Goal: Task Accomplishment & Management: Use online tool/utility

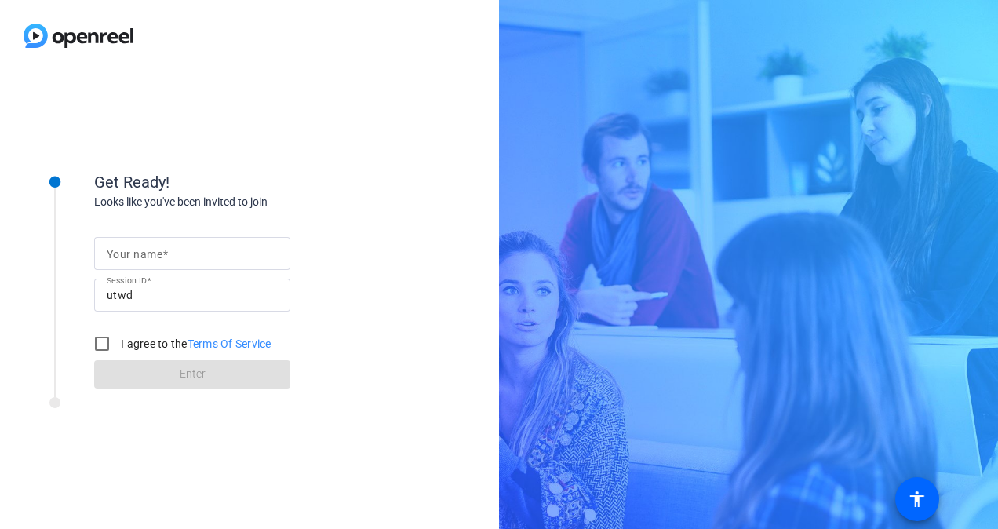
click at [199, 248] on input "Your name" at bounding box center [192, 253] width 171 height 19
type input "[PERSON_NAME]"
click at [110, 344] on input "I agree to the Terms Of Service" at bounding box center [101, 343] width 31 height 31
checkbox input "true"
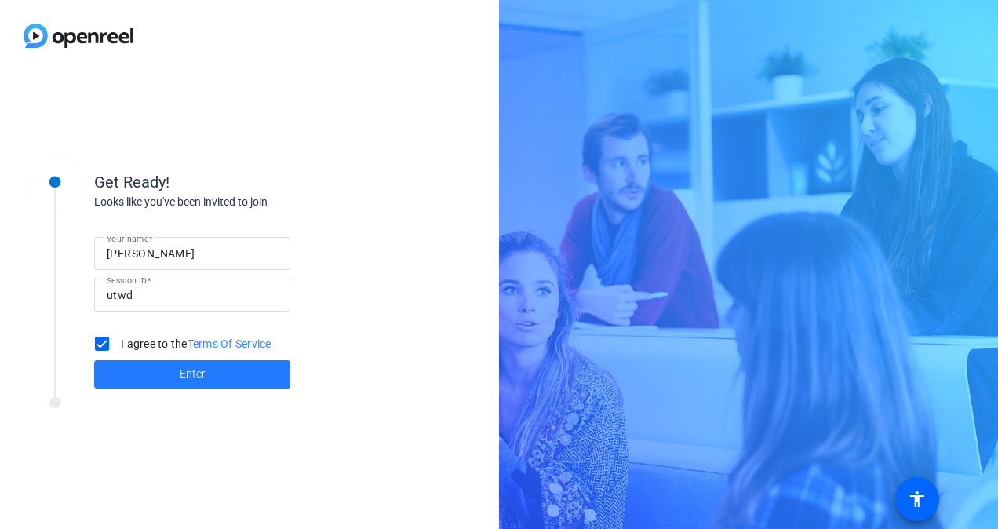
click at [190, 380] on span "Enter" at bounding box center [193, 374] width 26 height 16
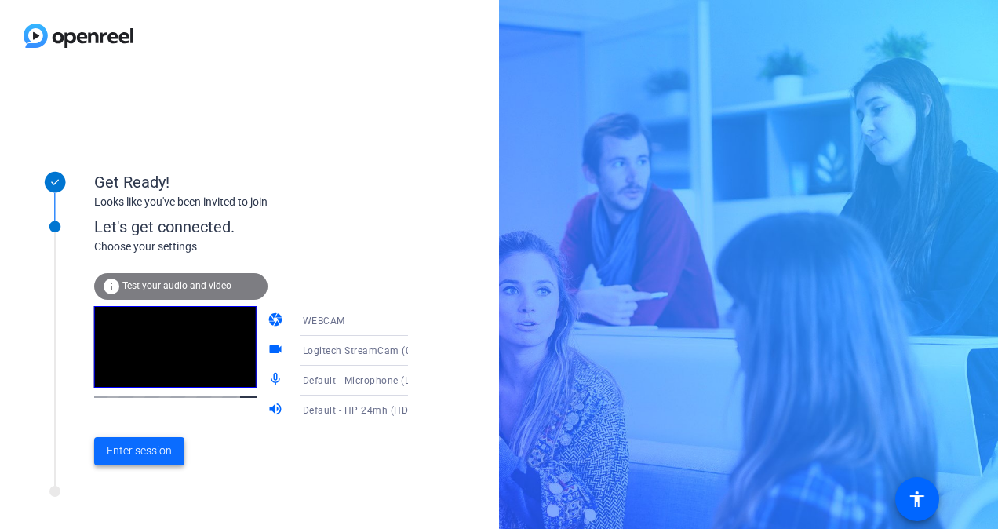
click at [133, 457] on span "Enter session" at bounding box center [139, 450] width 65 height 16
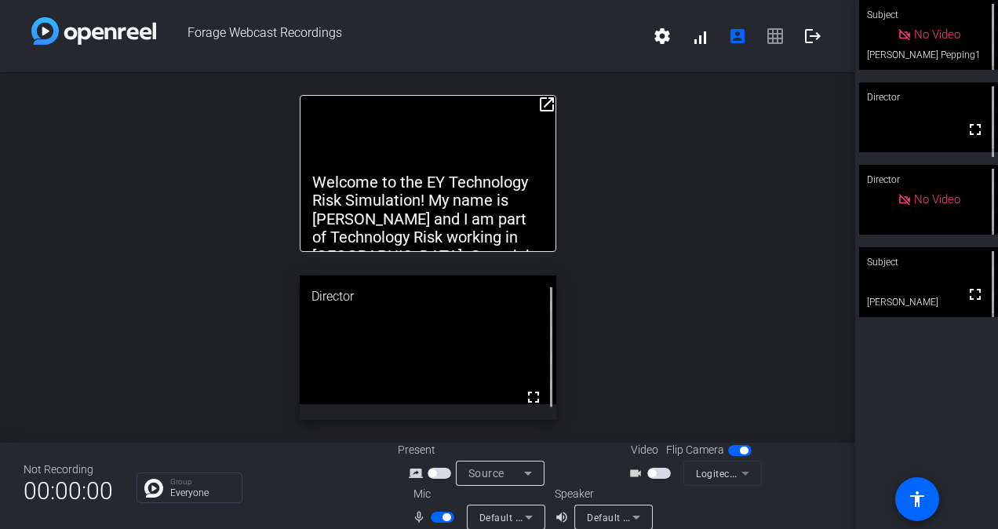
click at [431, 515] on span "button" at bounding box center [443, 517] width 24 height 11
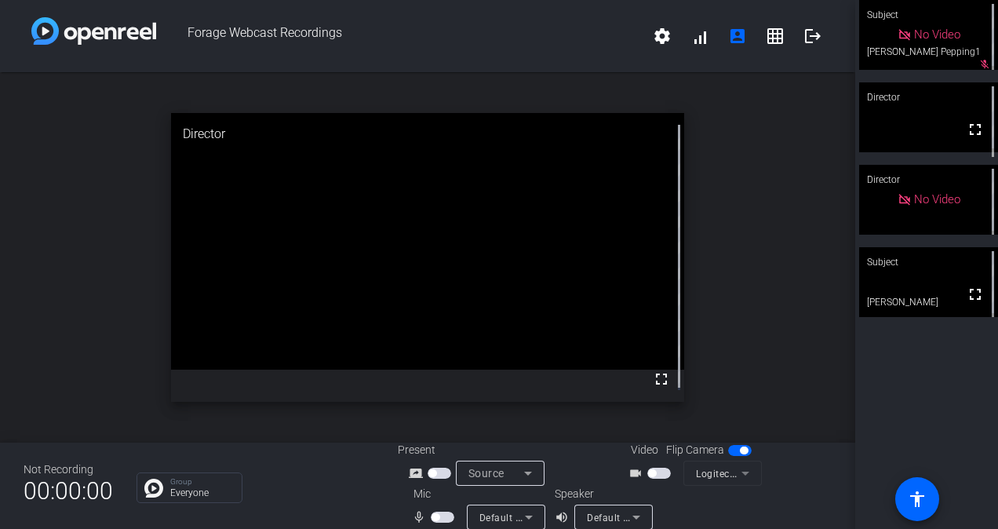
click at [439, 516] on span "button" at bounding box center [443, 517] width 24 height 11
click at [431, 518] on span "button" at bounding box center [443, 517] width 24 height 11
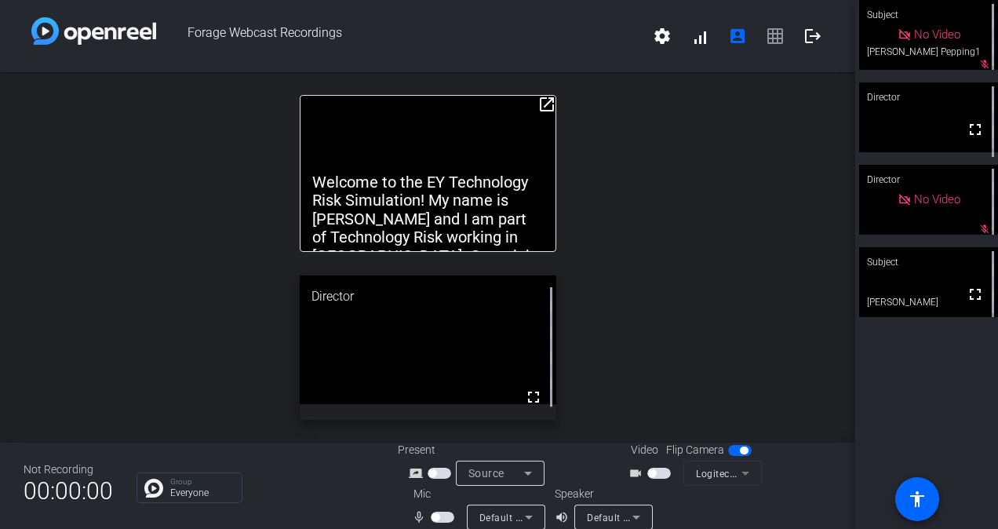
click at [434, 515] on span "button" at bounding box center [435, 517] width 8 height 8
click at [435, 516] on span "button" at bounding box center [443, 517] width 24 height 11
click at [441, 513] on span "button" at bounding box center [443, 517] width 24 height 11
click at [438, 521] on span "button" at bounding box center [443, 517] width 24 height 11
click at [443, 515] on span "button" at bounding box center [443, 517] width 24 height 11
